Goal: Transaction & Acquisition: Purchase product/service

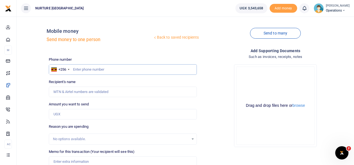
click at [108, 71] on input "text" at bounding box center [123, 69] width 148 height 10
type input "754710408"
type input "Expedito Semata"
type input "754710408"
click at [74, 112] on input "Amount you want to send" at bounding box center [123, 114] width 148 height 10
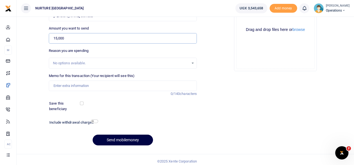
scroll to position [79, 0]
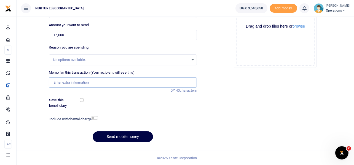
click at [87, 80] on input "Memo for this transaction (Your recipient will see this)" at bounding box center [123, 82] width 148 height 10
click at [74, 31] on input "15,000" at bounding box center [123, 35] width 148 height 10
type input "150,000"
click at [67, 76] on div "Memo for this transaction (Your recipient will see this) Reason is required. 0/…" at bounding box center [123, 79] width 148 height 18
click at [69, 82] on input "Memo for this transaction (Your recipient will see this)" at bounding box center [123, 82] width 148 height 10
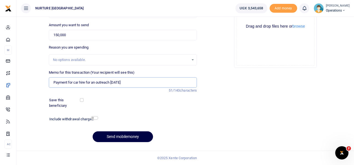
click at [95, 84] on input "Payment for car hire for an outreach September 2024" at bounding box center [123, 82] width 148 height 10
click at [147, 81] on input "Payment for car hire for a maternity outreach September 2024" at bounding box center [123, 82] width 148 height 10
type input "Payment for car hire for a maternity outreach September 2024"
click at [94, 119] on input "checkbox" at bounding box center [94, 118] width 7 height 4
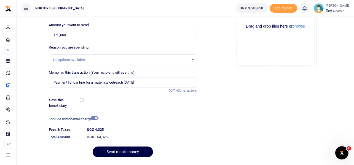
click at [94, 119] on input "checkbox" at bounding box center [94, 118] width 7 height 4
checkbox input "false"
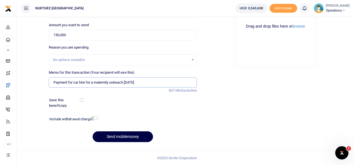
click at [153, 84] on input "Payment for car hire for a maternity outreach September 2024" at bounding box center [123, 82] width 148 height 10
type input "Payment for car hire for a maternity outreach September 2025"
click at [96, 118] on input "checkbox" at bounding box center [94, 118] width 7 height 4
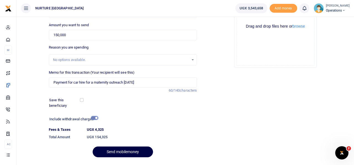
click at [96, 118] on input "checkbox" at bounding box center [94, 118] width 7 height 4
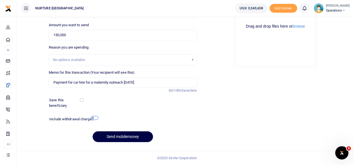
click at [96, 118] on input "checkbox" at bounding box center [94, 118] width 7 height 4
checkbox input "true"
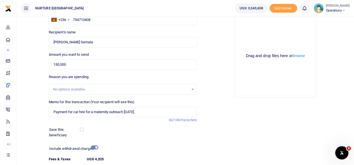
scroll to position [94, 0]
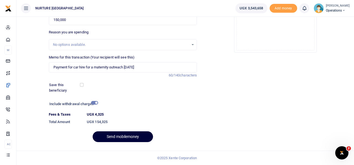
click at [129, 137] on button "Send mobilemoney" at bounding box center [123, 136] width 60 height 11
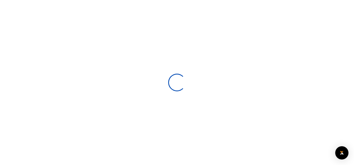
select select
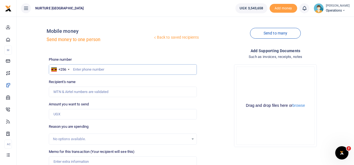
click at [92, 68] on input "text" at bounding box center [123, 69] width 148 height 10
type input "785846455"
type input "[PERSON_NAME]"
type input "785846455"
click at [68, 118] on input "Amount you want to send" at bounding box center [123, 114] width 148 height 10
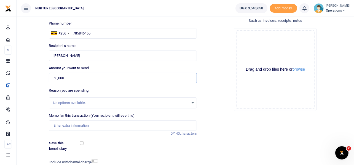
scroll to position [36, 0]
type input "50,000"
click at [76, 127] on input "Memo for this transaction (Your recipient will see this)" at bounding box center [123, 125] width 148 height 10
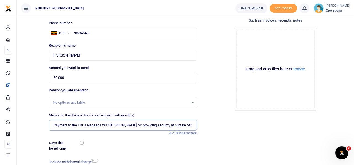
click at [169, 124] on input "Payment to the LDUs Nansana W1A ward for providing security at nurture Africa D…" at bounding box center [123, 125] width 148 height 10
click at [190, 128] on input "Payment to the LDUs Nansana W1A [PERSON_NAME] for providing security at nurture…" at bounding box center [123, 125] width 148 height 10
click at [185, 125] on input "Payment to the LDUs Nansana W1A [PERSON_NAME] for providing security at nurture…" at bounding box center [123, 125] width 148 height 10
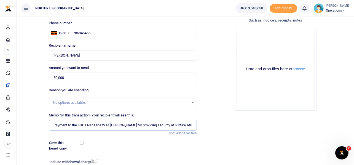
click at [194, 125] on input "Payment to the LDUs Nansana W1A ward for providing security at nurture Africa A…" at bounding box center [123, 125] width 148 height 10
click at [191, 125] on input "Payment to the LDUs Nansana W1A ward for providing security at nurture Africa A…" at bounding box center [123, 125] width 148 height 10
click at [157, 125] on input "Payment to the LDUs Nansana W1A ward for providing security at nurture Africa A…" at bounding box center [123, 125] width 148 height 10
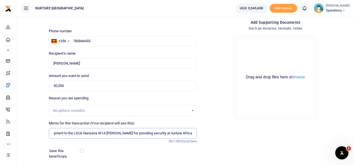
scroll to position [79, 0]
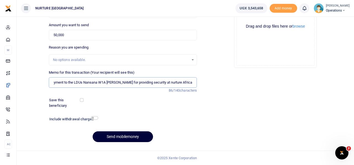
type input "Payment to the LDUs Nansana W1A ward for providing security at nurture Africa A…"
click at [133, 136] on button "Send mobilemoney" at bounding box center [123, 136] width 60 height 11
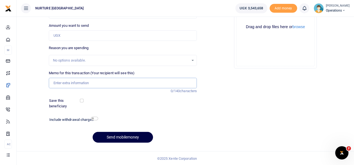
click at [94, 85] on input "Memo for this transaction (Your recipient will see this)" at bounding box center [123, 83] width 148 height 10
paste input "Payment to the LDUs Nansana W1A [PERSON_NAME] for providing security at nurture…"
type input "Payment to the LDUs Nansana W1A [PERSON_NAME] for providing security at nurture…"
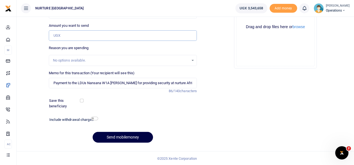
click at [72, 36] on input "Amount you want to send" at bounding box center [123, 35] width 148 height 10
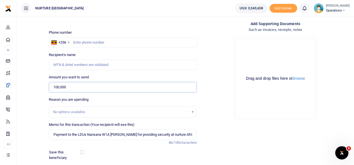
scroll to position [27, 0]
type input "100,000"
click at [79, 39] on input "text" at bounding box center [123, 43] width 148 height 10
type input "782383599"
type input "Frank Ssendyowa Lukyamuzi"
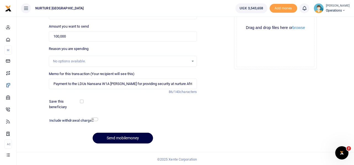
scroll to position [79, 0]
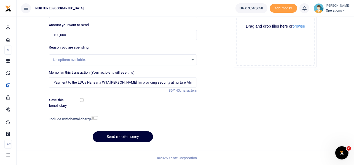
type input "782383599"
click at [120, 136] on button "Send mobilemoney" at bounding box center [123, 136] width 60 height 11
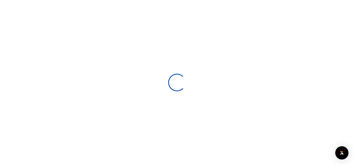
select select
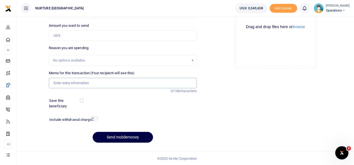
click at [82, 82] on input "Memo for this transaction (Your recipient will see this)" at bounding box center [123, 83] width 148 height 10
paste input "Payment to the LDUs Nansana W1A ward for providing security at nurture Africa A…"
type input "Payment to the LDUs Nansana W1A [PERSON_NAME] for providing security at nurture…"
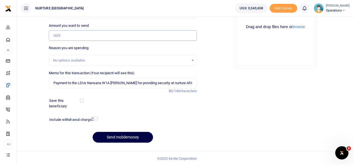
click at [77, 36] on input "Amount you want to send" at bounding box center [123, 35] width 148 height 10
type input "100,000"
click at [187, 84] on input "Payment to the LDUs Nansana W1A ward for providing security at nurture Africa A…" at bounding box center [123, 83] width 148 height 10
click at [189, 85] on input "Payment to the LDUs Nansana W1A [PERSON_NAME] for providing security at nurture…" at bounding box center [123, 83] width 148 height 10
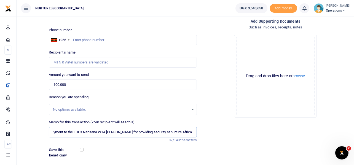
scroll to position [27, 0]
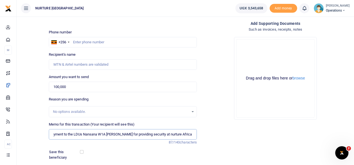
type input "Payment to the LDUs Nansana W1A [PERSON_NAME] for providing security at nurture…"
click at [105, 43] on input "text" at bounding box center [123, 42] width 148 height 10
type input "782383599"
type input "[PERSON_NAME]"
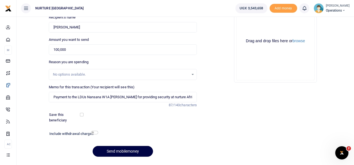
scroll to position [79, 0]
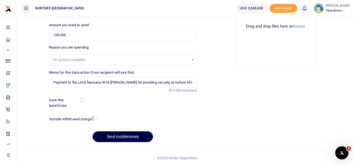
type input "782383599"
click at [185, 81] on input "Payment to the LDUs Nansana W1A [PERSON_NAME] for providing security at nurture…" at bounding box center [123, 82] width 148 height 10
click at [134, 135] on button "Send mobilemoney" at bounding box center [123, 136] width 60 height 11
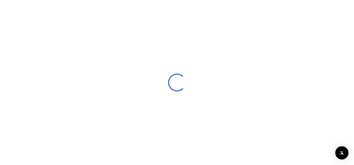
select select
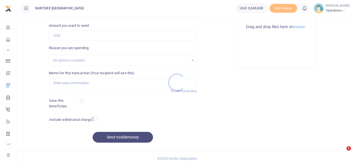
click at [88, 81] on div at bounding box center [177, 82] width 354 height 165
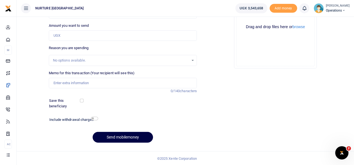
click at [80, 83] on div at bounding box center [177, 82] width 354 height 165
click at [76, 83] on input "Memo for this transaction (Your recipient will see this)" at bounding box center [123, 83] width 148 height 10
type input "785846455"
drag, startPoint x: 76, startPoint y: 83, endPoint x: 49, endPoint y: 78, distance: 27.7
click at [49, 78] on input "785846455" at bounding box center [123, 83] width 148 height 10
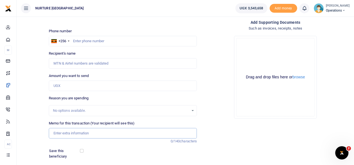
scroll to position [27, 0]
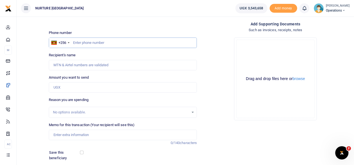
click at [89, 45] on input "text" at bounding box center [123, 43] width 148 height 10
paste input "785846455"
type input "785846455"
type input "[PERSON_NAME]"
type input "785846455"
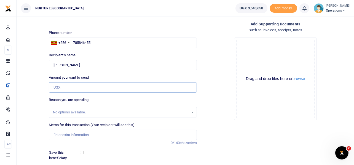
click at [67, 87] on input "Amount you want to send" at bounding box center [123, 87] width 148 height 10
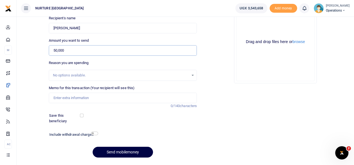
scroll to position [64, 0]
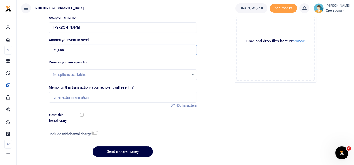
type input "50,000"
click at [98, 96] on input "Memo for this transaction (Your recipient will see this)" at bounding box center [123, 97] width 148 height 10
type input "["
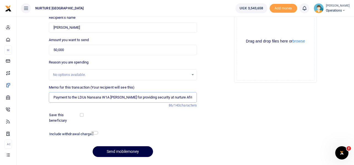
click at [160, 97] on input "Payment to the LDUs Nansana W1A [PERSON_NAME] for providing security at nurture…" at bounding box center [123, 97] width 148 height 10
click at [183, 97] on input "Payment to the LDUs Nansana W1A ward for providing security at nurture Africa D…" at bounding box center [123, 97] width 148 height 10
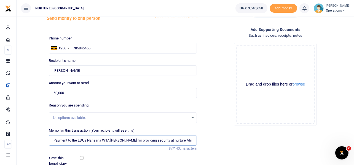
scroll to position [79, 0]
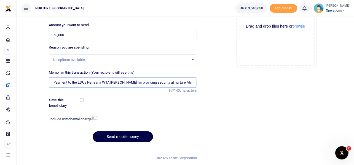
click at [139, 82] on input "Payment to the LDUs Nansana W1A ward for providing security at nurture Africa J…" at bounding box center [123, 82] width 148 height 10
type input "Payment to the LDUs Nansana W1A ward for providing security at nurture Africa J…"
click at [131, 136] on button "Send mobilemoney" at bounding box center [123, 136] width 60 height 11
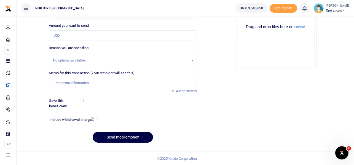
click at [217, 89] on div "Add supporting Documents Such as invoices, receipts, notes Drop your files here…" at bounding box center [275, 58] width 153 height 178
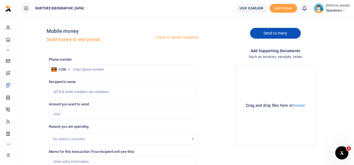
click at [281, 32] on link "Send to many" at bounding box center [275, 33] width 51 height 11
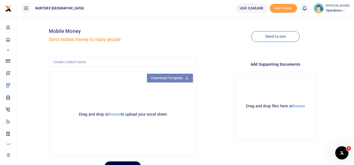
click at [169, 76] on link "Download Template" at bounding box center [170, 78] width 46 height 9
click at [231, 49] on div "Send to one" at bounding box center [275, 36] width 153 height 31
click at [114, 115] on button "browse" at bounding box center [115, 114] width 12 height 4
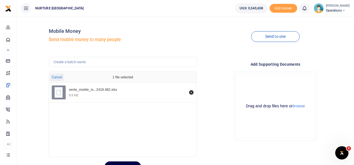
scroll to position [26, 0]
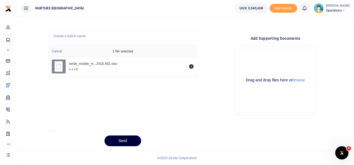
click at [119, 143] on button "Send" at bounding box center [123, 140] width 37 height 11
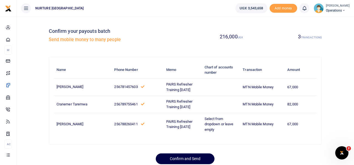
scroll to position [28, 0]
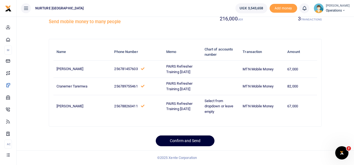
click at [200, 139] on button "Confirm and Send" at bounding box center [185, 140] width 59 height 11
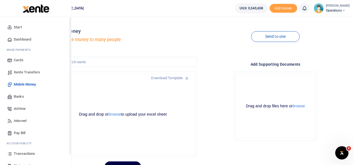
scroll to position [32, 0]
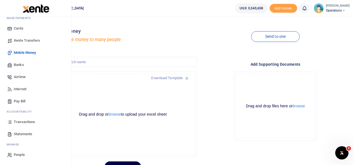
click at [26, 121] on span "Transactions" at bounding box center [24, 122] width 21 height 6
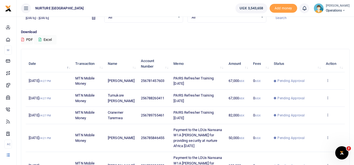
scroll to position [33, 0]
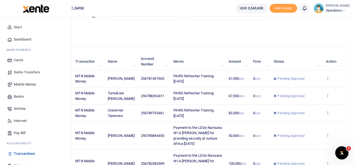
click at [23, 82] on span "Mobile Money" at bounding box center [25, 85] width 22 height 6
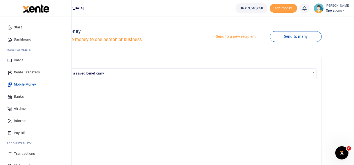
click at [25, 153] on span "Transactions" at bounding box center [24, 154] width 21 height 6
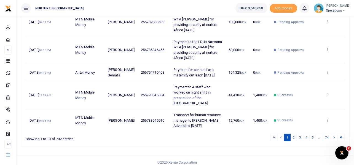
scroll to position [212, 0]
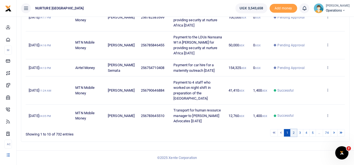
click at [293, 132] on link "2" at bounding box center [293, 132] width 7 height 7
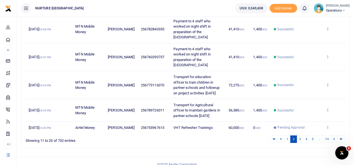
scroll to position [196, 0]
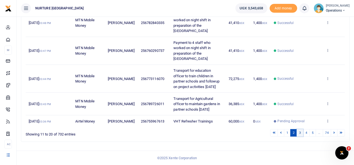
click at [299, 133] on link "3" at bounding box center [300, 132] width 7 height 7
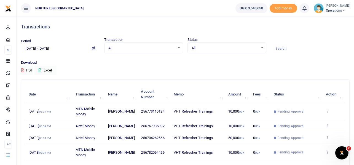
scroll to position [148, 0]
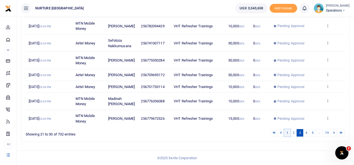
click at [286, 134] on link "1" at bounding box center [287, 132] width 7 height 7
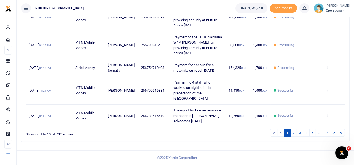
scroll to position [212, 0]
click at [295, 130] on link "2" at bounding box center [293, 132] width 7 height 7
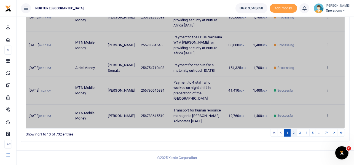
scroll to position [196, 0]
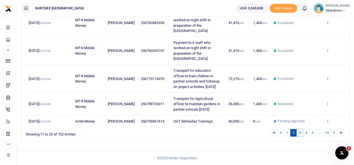
click at [299, 131] on link "3" at bounding box center [300, 132] width 7 height 7
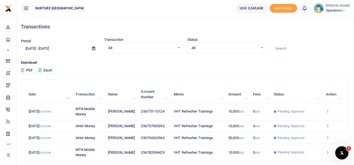
scroll to position [148, 0]
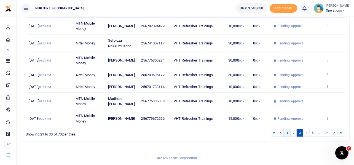
click at [287, 135] on link "1" at bounding box center [287, 132] width 7 height 7
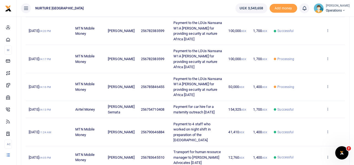
scroll to position [212, 0]
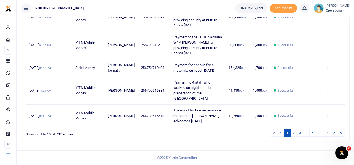
scroll to position [212, 0]
click at [294, 133] on link "2" at bounding box center [293, 132] width 7 height 7
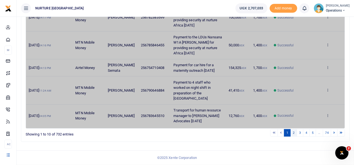
scroll to position [196, 0]
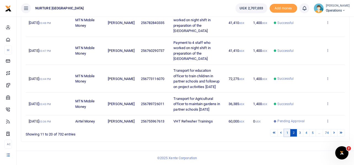
click at [287, 133] on link "1" at bounding box center [287, 132] width 7 height 7
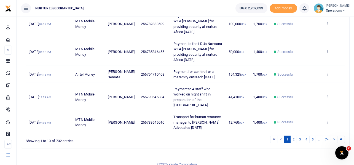
scroll to position [212, 0]
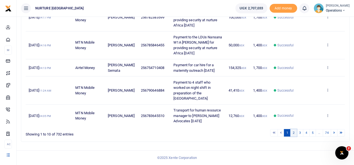
click at [293, 132] on link "2" at bounding box center [293, 132] width 7 height 7
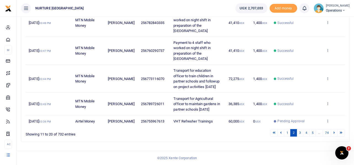
scroll to position [196, 0]
click at [300, 132] on link "3" at bounding box center [300, 132] width 7 height 7
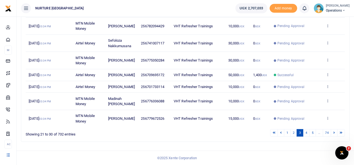
scroll to position [148, 0]
click at [288, 131] on link "1" at bounding box center [287, 132] width 7 height 7
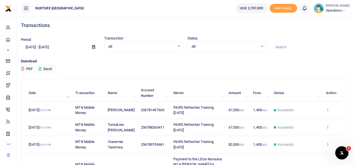
scroll to position [0, 0]
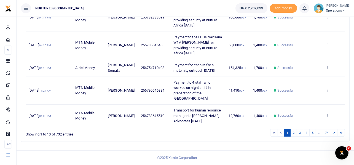
scroll to position [212, 0]
click at [293, 133] on link "2" at bounding box center [293, 132] width 7 height 7
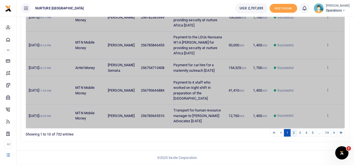
scroll to position [196, 0]
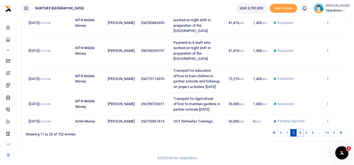
click at [299, 133] on link "3" at bounding box center [300, 132] width 7 height 7
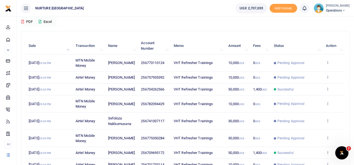
scroll to position [148, 0]
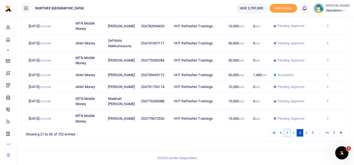
click at [286, 135] on link "1" at bounding box center [287, 132] width 7 height 7
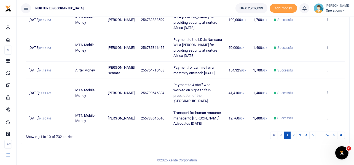
scroll to position [212, 0]
